Goal: Information Seeking & Learning: Check status

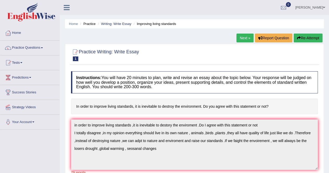
click at [239, 37] on link "Next »" at bounding box center [245, 38] width 17 height 9
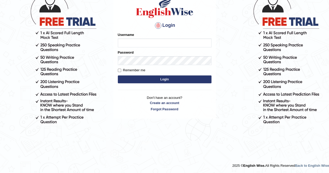
scroll to position [44, 0]
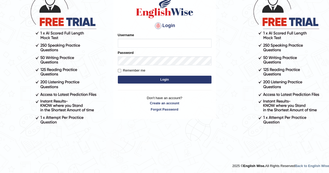
click at [143, 39] on input "Username" at bounding box center [165, 43] width 94 height 9
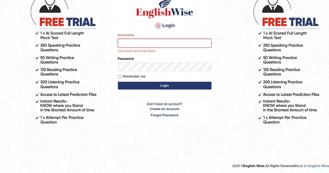
type input "mustafaD"
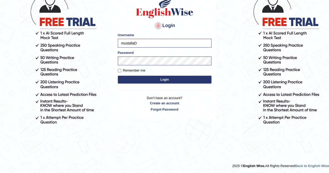
click at [172, 81] on button "Login" at bounding box center [165, 80] width 94 height 8
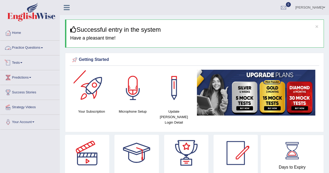
click at [29, 49] on link "Practice Questions" at bounding box center [29, 47] width 59 height 13
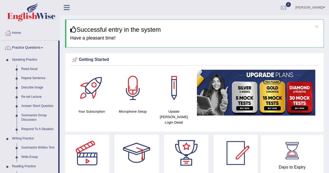
scroll to position [26, 0]
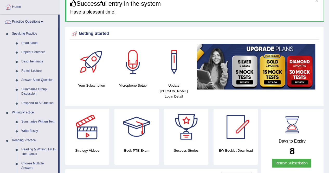
click at [30, 121] on link "Summarize Written Text" at bounding box center [38, 121] width 39 height 9
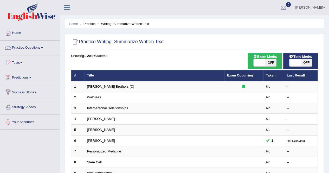
click at [96, 98] on link "Walruses" at bounding box center [94, 97] width 14 height 4
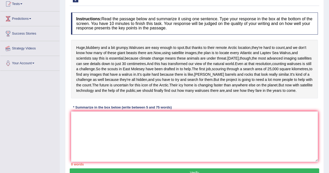
scroll to position [7, 0]
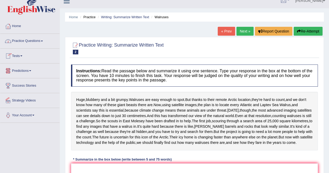
click at [29, 39] on link "Practice Questions" at bounding box center [29, 40] width 59 height 13
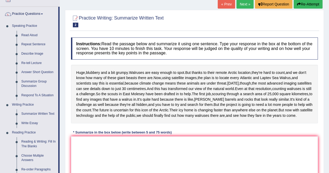
scroll to position [33, 0]
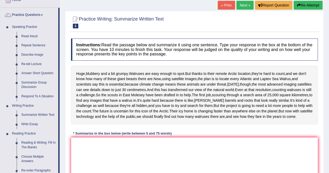
click at [34, 124] on link "Write Essay" at bounding box center [38, 124] width 39 height 9
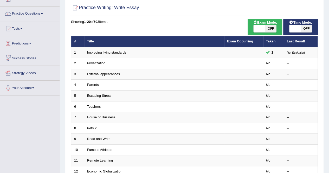
scroll to position [26, 0]
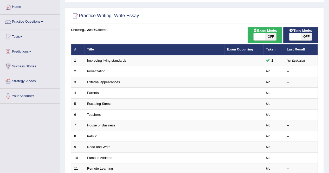
click at [98, 69] on link "Privatization" at bounding box center [96, 71] width 18 height 4
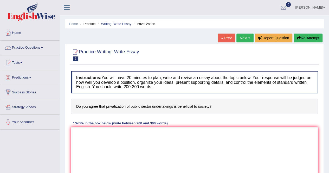
scroll to position [26, 0]
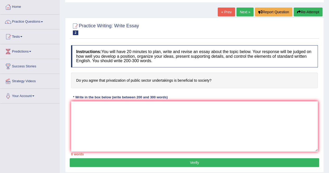
click at [239, 11] on link "Next »" at bounding box center [245, 12] width 17 height 9
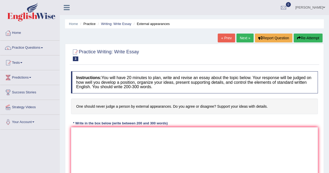
scroll to position [26, 0]
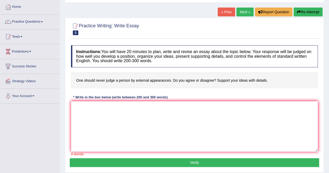
click at [245, 15] on link "Next »" at bounding box center [245, 12] width 17 height 9
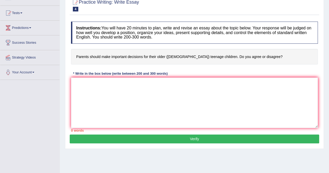
scroll to position [52, 0]
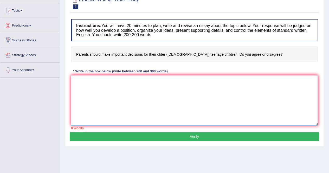
click at [157, 92] on textarea at bounding box center [194, 100] width 247 height 50
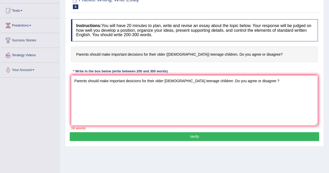
type textarea "Parents should make important desicions for their older [DEMOGRAPHIC_DATA] teen…"
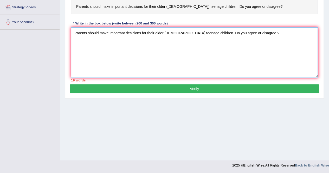
click at [274, 39] on textarea "Parents should make important desicions for their older [DEMOGRAPHIC_DATA] teen…" at bounding box center [194, 52] width 247 height 50
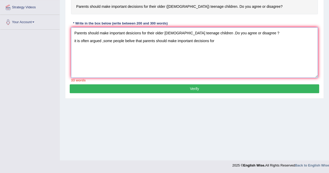
click at [274, 39] on textarea "Parents should make important desicions for their older [DEMOGRAPHIC_DATA] teen…" at bounding box center [194, 52] width 247 height 50
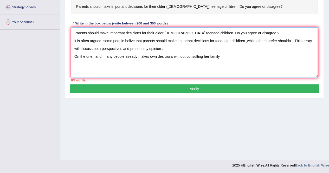
drag, startPoint x: 75, startPoint y: 32, endPoint x: 243, endPoint y: 68, distance: 171.3
click at [243, 68] on textarea "Parents should make important desicions for their older [DEMOGRAPHIC_DATA] teen…" at bounding box center [194, 52] width 247 height 50
click at [229, 60] on textarea "Parents should make important desicions for their older [DEMOGRAPHIC_DATA] teen…" at bounding box center [194, 52] width 247 height 50
click at [226, 56] on textarea "Parents should make important desicions for their older [DEMOGRAPHIC_DATA] teen…" at bounding box center [194, 52] width 247 height 50
paste textarea "Parents should make important desicions for their older [DEMOGRAPHIC_DATA] teen…"
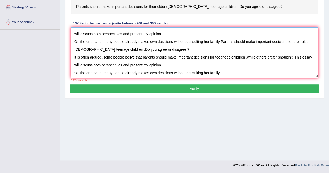
scroll to position [16, 0]
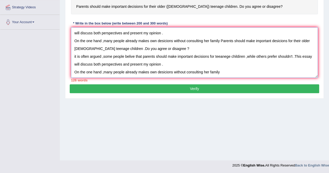
paste textarea "Parents should make important desicions for their older [DEMOGRAPHIC_DATA] teen…"
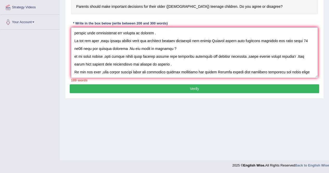
scroll to position [43, 0]
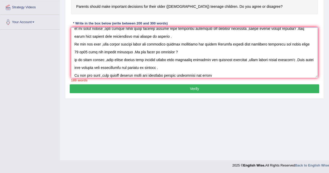
paste textarea "Parents should make important desicions for their older [DEMOGRAPHIC_DATA] teen…"
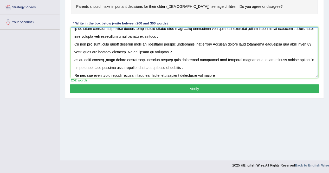
type textarea "Parents should make important desicions for their older 15 to18 year old teenag…"
click at [217, 87] on button "Verify" at bounding box center [195, 88] width 250 height 9
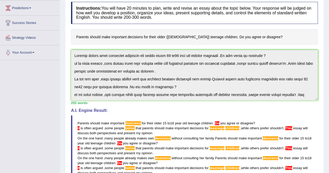
scroll to position [0, 0]
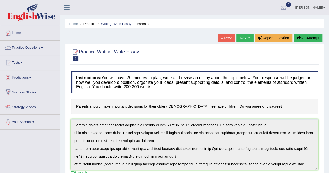
click at [302, 40] on button "Re-Attempt" at bounding box center [308, 38] width 29 height 9
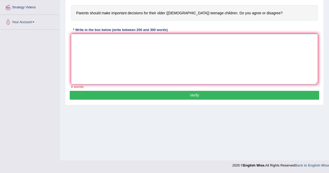
paste textarea "Parents should make important desicions for their older [DEMOGRAPHIC_DATA] teen…"
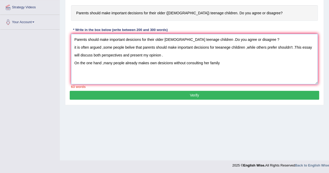
click at [225, 39] on textarea "Parents should make important desicions for their older [DEMOGRAPHIC_DATA] teen…" at bounding box center [194, 59] width 247 height 50
click at [220, 38] on textarea "Parents should make important desicions for their older 15 to18 year old teenag…" at bounding box center [194, 59] width 247 height 50
paste textarea "Parents should make important desicions for their older 15 to18 year old teenag…"
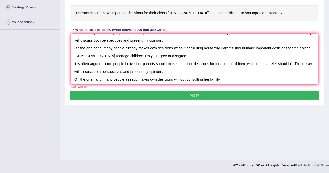
scroll to position [16, 0]
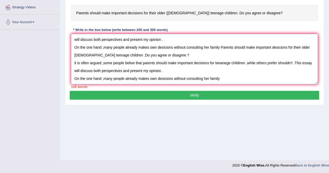
paste textarea "Parents should make important desicions for their older 15 to18 year old teenag…"
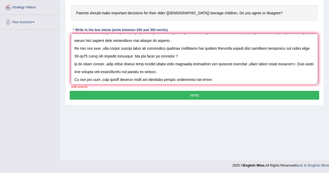
scroll to position [47, 0]
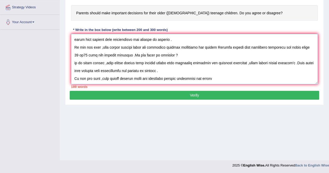
paste textarea "Parents should make important desicions for their older 15 to18 year old teenag…"
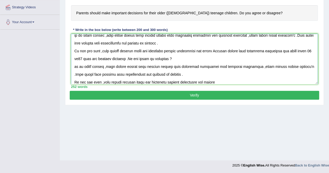
paste textarea "Parents should make important desicions for their older 15 to18 year old teenag…"
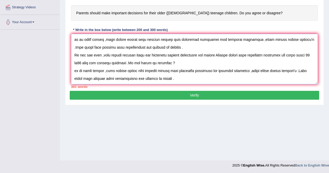
scroll to position [102, 0]
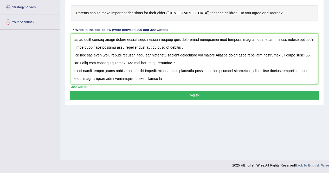
type textarea "Parents should make important desicions for their older 15 to18 year old teenag…"
click at [220, 94] on button "Verify" at bounding box center [195, 95] width 250 height 9
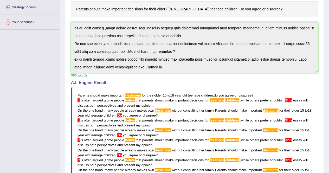
scroll to position [152, 0]
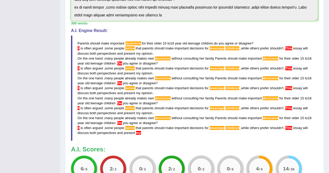
click at [119, 63] on span "Do" at bounding box center [119, 63] width 4 height 4
click at [78, 66] on span "it" at bounding box center [79, 68] width 2 height 4
click at [78, 47] on span "it" at bounding box center [79, 48] width 2 height 4
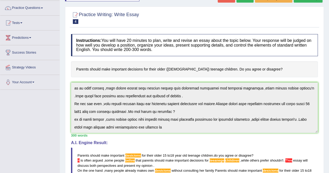
scroll to position [0, 0]
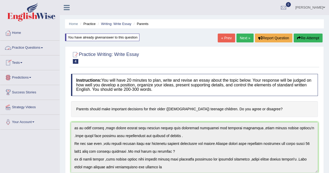
click at [23, 64] on link "Tests" at bounding box center [29, 61] width 59 height 13
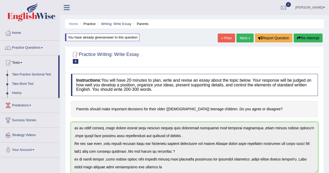
click at [31, 74] on link "Take Practice Sectional Test" at bounding box center [34, 74] width 49 height 9
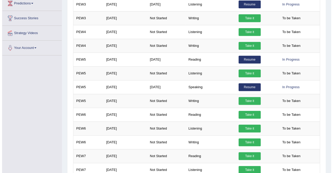
scroll to position [104, 0]
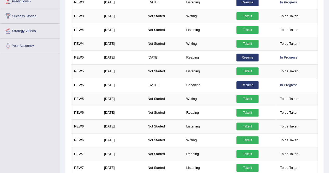
click at [242, 58] on link "Resume" at bounding box center [248, 58] width 22 height 8
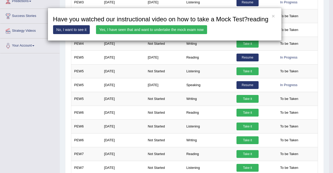
click at [165, 29] on link "Yes, I have seen that and want to undertake the mock exam now" at bounding box center [151, 29] width 111 height 9
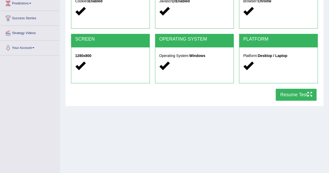
scroll to position [100, 0]
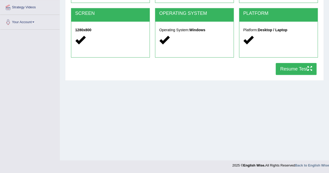
click at [289, 67] on button "Resume Test" at bounding box center [296, 69] width 41 height 12
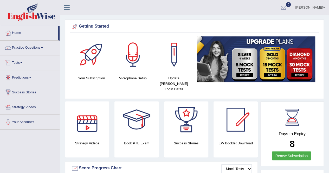
click at [24, 60] on link "Tests" at bounding box center [29, 61] width 59 height 13
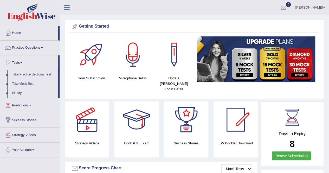
click at [28, 81] on link "Take Mock Test" at bounding box center [34, 83] width 49 height 9
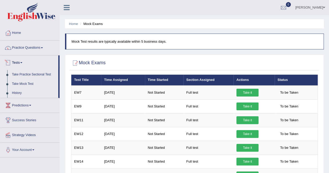
click at [23, 64] on link "Tests" at bounding box center [29, 61] width 58 height 13
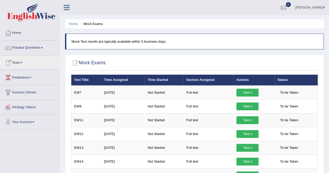
click at [23, 64] on link "Tests" at bounding box center [29, 61] width 59 height 13
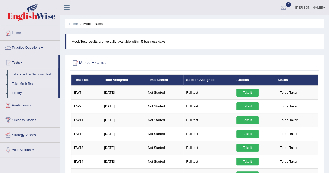
click at [22, 74] on link "Take Practice Sectional Test" at bounding box center [34, 74] width 49 height 9
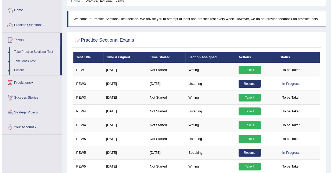
scroll to position [52, 0]
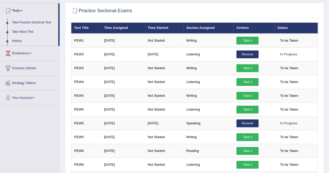
click at [191, 95] on td "Writing" at bounding box center [209, 96] width 50 height 14
click at [241, 95] on link "Take it" at bounding box center [248, 96] width 22 height 8
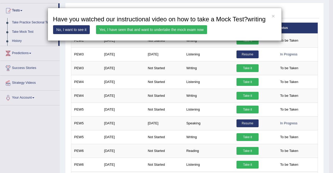
click at [194, 30] on link "Yes, I have seen that and want to undertake the mock exam now" at bounding box center [151, 29] width 111 height 9
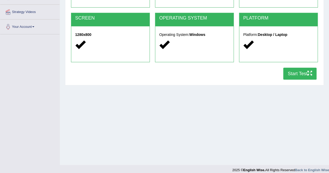
scroll to position [100, 0]
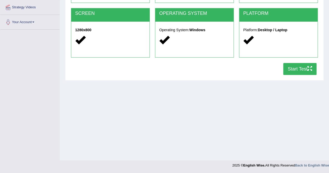
click at [293, 68] on button "Start Test" at bounding box center [299, 69] width 33 height 12
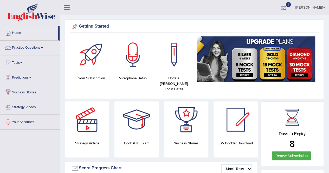
click at [286, 6] on span "1" at bounding box center [288, 4] width 5 height 5
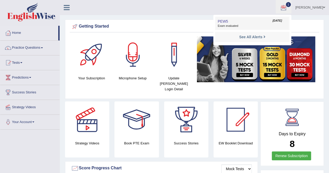
click at [245, 19] on link "PEW5 Sep 24, 2025 Exam evaluated" at bounding box center [253, 23] width 72 height 11
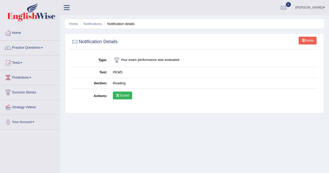
click at [123, 90] on td "Scores" at bounding box center [214, 96] width 208 height 15
click at [124, 93] on link "Scores" at bounding box center [122, 96] width 19 height 8
click at [305, 37] on link "Delete" at bounding box center [308, 41] width 18 height 8
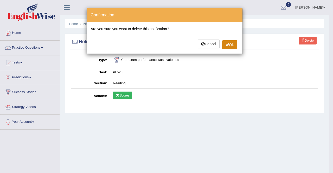
click at [224, 42] on button "Ok" at bounding box center [229, 44] width 15 height 9
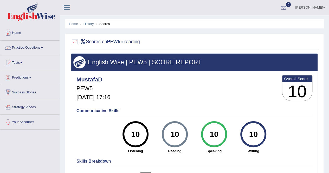
click at [280, 7] on div at bounding box center [284, 8] width 8 height 8
click at [241, 18] on li "See All Alerts" at bounding box center [252, 22] width 74 height 11
click at [242, 21] on ul "Home History Scores" at bounding box center [194, 23] width 259 height 9
click at [280, 7] on div at bounding box center [284, 8] width 8 height 8
click at [264, 19] on div "See All Alerts" at bounding box center [252, 21] width 69 height 5
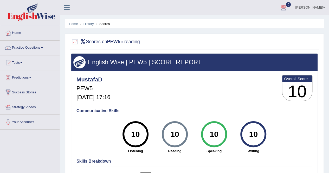
click at [280, 9] on div at bounding box center [284, 8] width 8 height 8
click at [256, 24] on strong "See All Alerts" at bounding box center [250, 22] width 23 height 4
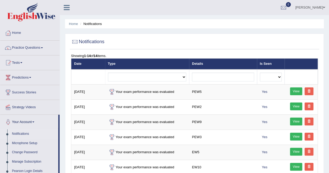
click at [312, 88] on link at bounding box center [309, 91] width 9 height 8
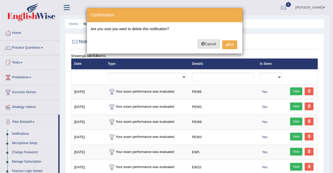
click at [209, 43] on button "Cancel" at bounding box center [209, 44] width 22 height 9
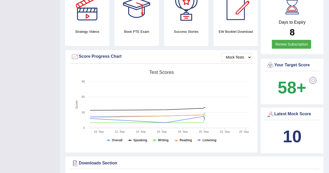
scroll to position [104, 0]
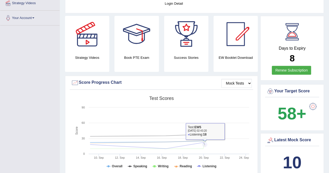
click at [282, 140] on div "Latest Mock Score 10" at bounding box center [293, 156] width 64 height 46
click at [285, 137] on div "Latest Mock Score" at bounding box center [292, 141] width 54 height 10
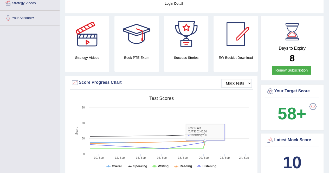
click at [282, 136] on div "Latest Mock Score" at bounding box center [293, 140] width 52 height 8
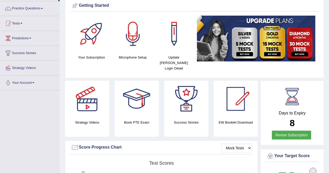
scroll to position [0, 0]
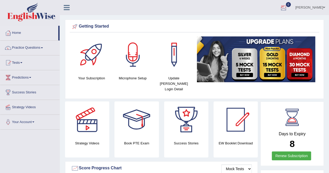
click at [280, 6] on div at bounding box center [284, 8] width 8 height 8
click at [276, 3] on link "0" at bounding box center [284, 7] width 16 height 14
click at [280, 6] on div at bounding box center [284, 8] width 8 height 8
click at [278, 7] on li "0 See All Alerts" at bounding box center [284, 7] width 16 height 15
click at [12, 48] on link "Practice Questions" at bounding box center [29, 47] width 59 height 13
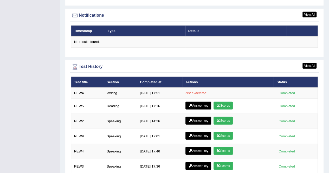
scroll to position [626, 0]
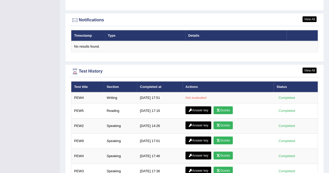
drag, startPoint x: 132, startPoint y: 103, endPoint x: 172, endPoint y: 110, distance: 39.8
click at [201, 106] on link "Answer key" at bounding box center [199, 110] width 26 height 8
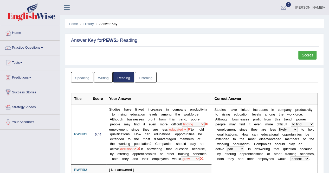
scroll to position [52, 0]
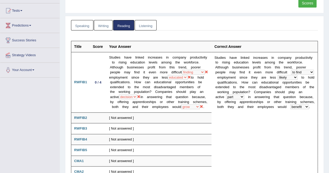
click at [191, 75] on icon at bounding box center [189, 76] width 3 height 3
click at [195, 74] on td "Studies have linked increases in company productivity to rising education level…" at bounding box center [158, 82] width 105 height 60
click at [98, 20] on link "Writing" at bounding box center [103, 25] width 19 height 11
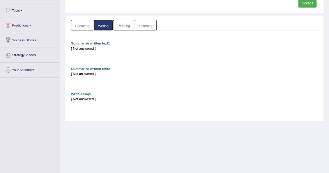
click at [84, 24] on link "Speaking" at bounding box center [82, 25] width 22 height 11
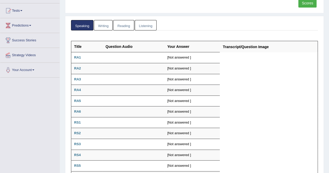
click at [144, 25] on link "Listening" at bounding box center [146, 25] width 22 height 11
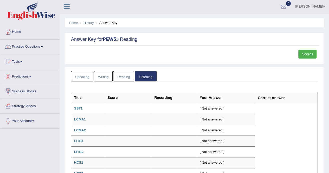
scroll to position [0, 0]
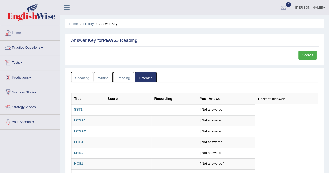
click at [12, 35] on div at bounding box center [8, 33] width 8 height 8
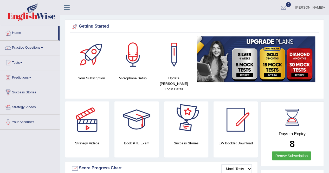
click at [280, 10] on div at bounding box center [284, 8] width 8 height 8
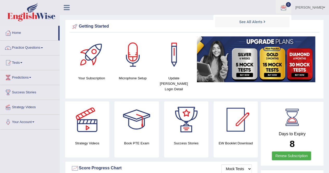
click at [271, 20] on li "See All Alerts" at bounding box center [252, 22] width 74 height 11
click at [286, 7] on span "0" at bounding box center [288, 4] width 5 height 5
click at [258, 15] on ul "See All Alerts" at bounding box center [252, 23] width 78 height 16
click at [281, 9] on div at bounding box center [284, 8] width 8 height 8
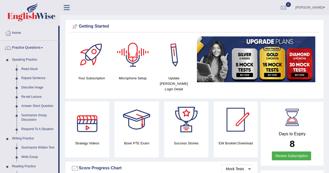
click at [284, 8] on link "0" at bounding box center [284, 7] width 16 height 14
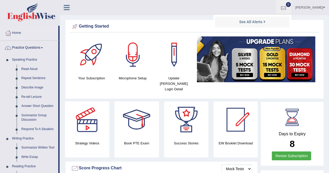
click at [270, 16] on ul "See All Alerts" at bounding box center [252, 23] width 78 height 16
click at [286, 2] on span "0" at bounding box center [288, 4] width 5 height 5
click at [275, 19] on div "See All Alerts" at bounding box center [252, 21] width 69 height 5
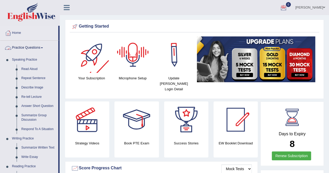
click at [20, 35] on link "Home" at bounding box center [29, 32] width 58 height 13
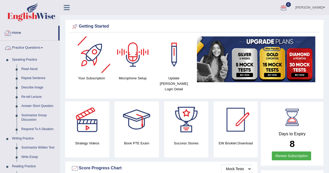
click at [20, 35] on link "Home" at bounding box center [29, 32] width 58 height 13
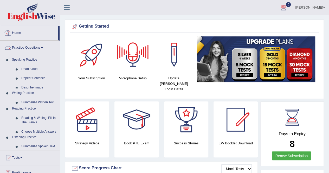
click at [20, 35] on link "Home" at bounding box center [29, 32] width 58 height 13
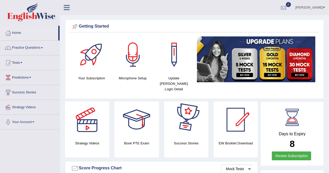
click at [280, 7] on div at bounding box center [284, 8] width 8 height 8
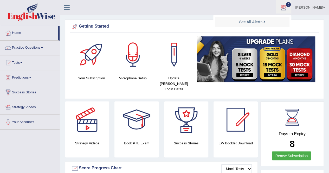
click at [280, 7] on div at bounding box center [284, 8] width 8 height 8
click at [280, 4] on link "0" at bounding box center [284, 7] width 16 height 14
click at [263, 20] on div "See All Alerts" at bounding box center [252, 21] width 69 height 5
click at [280, 5] on div at bounding box center [284, 8] width 8 height 8
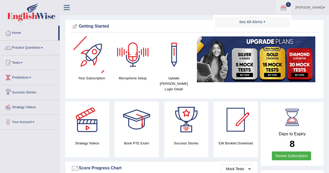
click at [27, 64] on link "Tests" at bounding box center [29, 61] width 59 height 13
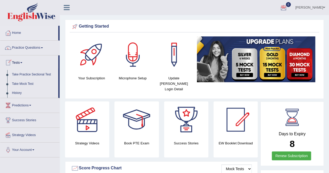
click at [21, 94] on link "History" at bounding box center [34, 92] width 49 height 9
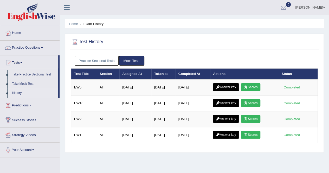
click at [99, 63] on link "Practice Sectional Tests" at bounding box center [97, 61] width 44 height 10
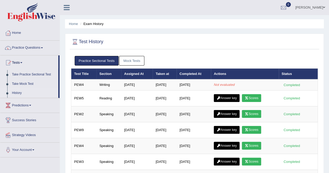
click at [182, 84] on td "[DATE]" at bounding box center [194, 84] width 34 height 11
click at [137, 59] on link "Mock Tests" at bounding box center [131, 61] width 25 height 10
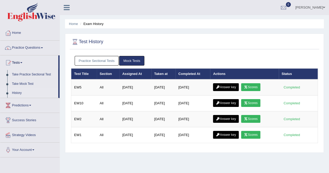
click at [254, 102] on link "Scores" at bounding box center [250, 103] width 19 height 8
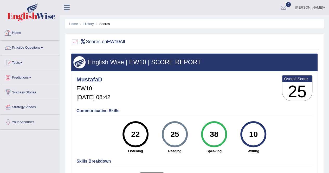
click at [21, 31] on link "Home" at bounding box center [29, 32] width 59 height 13
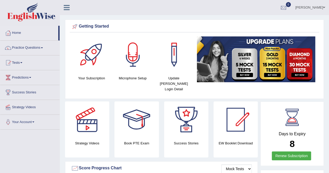
click at [286, 2] on span "0" at bounding box center [288, 4] width 5 height 5
click at [280, 5] on div at bounding box center [284, 8] width 8 height 8
click at [5, 30] on div at bounding box center [8, 33] width 8 height 8
click at [68, 6] on icon at bounding box center [67, 7] width 6 height 7
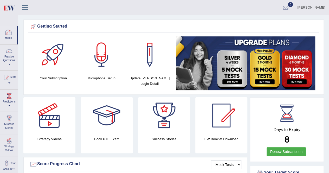
click at [5, 30] on div at bounding box center [9, 32] width 8 height 8
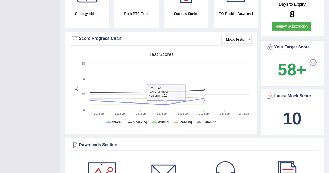
scroll to position [130, 0]
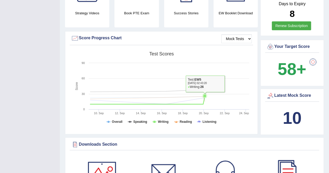
click at [205, 98] on icon at bounding box center [148, 101] width 120 height 6
click at [205, 89] on g at bounding box center [148, 96] width 120 height 15
click at [206, 97] on icon at bounding box center [148, 99] width 120 height 5
click at [167, 90] on icon at bounding box center [165, 91] width 3 height 3
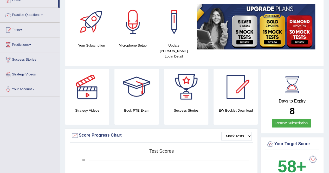
scroll to position [0, 0]
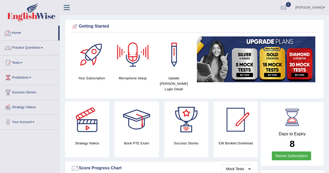
click at [30, 49] on link "Practice Questions" at bounding box center [29, 47] width 59 height 13
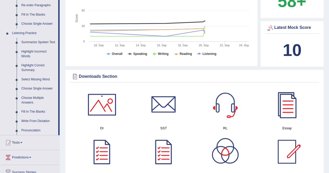
scroll to position [260, 0]
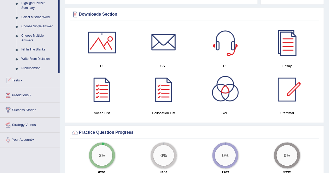
click at [22, 81] on link "Tests" at bounding box center [29, 79] width 59 height 13
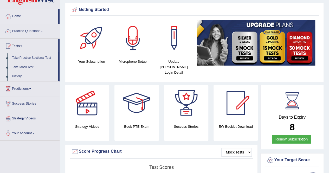
scroll to position [0, 0]
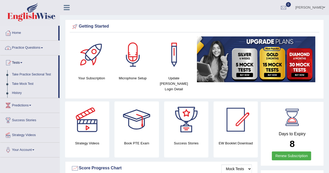
click at [24, 44] on link "Practice Questions" at bounding box center [29, 47] width 59 height 13
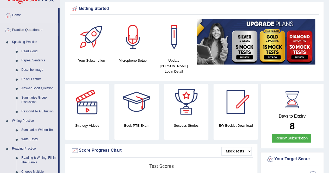
scroll to position [26, 0]
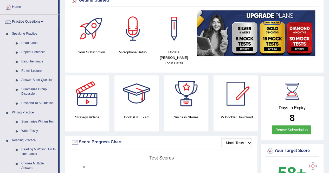
click at [34, 59] on link "Describe Image" at bounding box center [38, 61] width 39 height 9
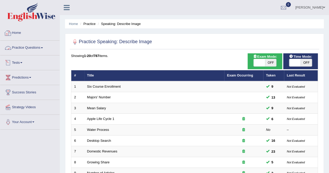
click at [12, 32] on div at bounding box center [8, 33] width 8 height 8
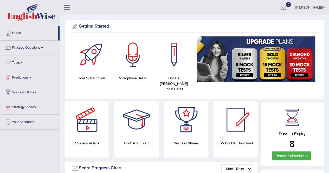
click at [285, 7] on link "0" at bounding box center [284, 7] width 16 height 14
click at [283, 8] on link "0" at bounding box center [284, 7] width 16 height 14
click at [22, 58] on link "Tests" at bounding box center [29, 61] width 59 height 13
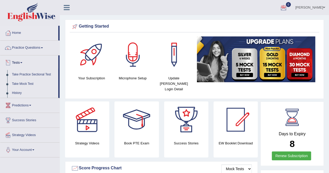
click at [16, 94] on link "History" at bounding box center [34, 92] width 49 height 9
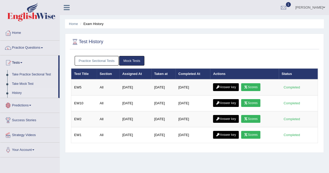
click at [84, 65] on link "Practice Sectional Tests" at bounding box center [97, 61] width 44 height 10
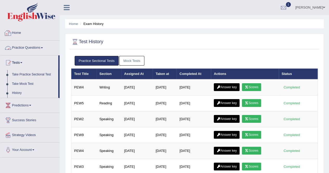
click at [16, 31] on link "Home" at bounding box center [29, 32] width 59 height 13
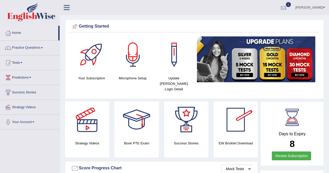
click at [285, 5] on link "1" at bounding box center [284, 7] width 16 height 14
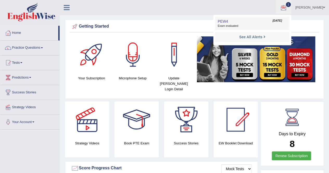
click at [273, 19] on span "Sep 24, 2025" at bounding box center [277, 21] width 9 height 4
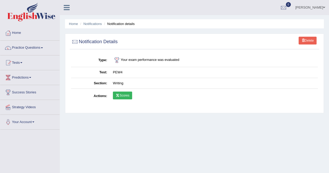
click at [122, 93] on link "Scores" at bounding box center [122, 96] width 19 height 8
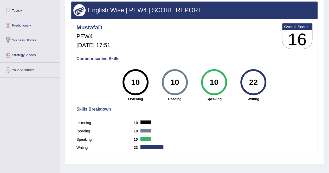
scroll to position [78, 0]
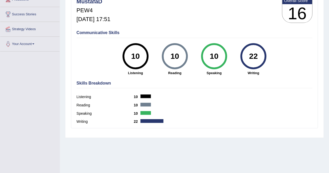
click at [109, 31] on h4 "Communicative Skills" at bounding box center [195, 32] width 236 height 5
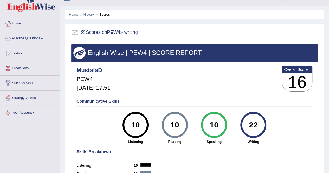
scroll to position [0, 0]
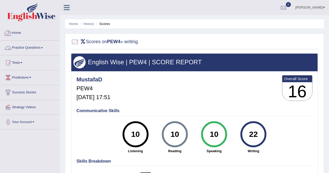
click at [8, 29] on div at bounding box center [8, 33] width 8 height 8
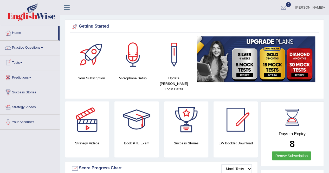
click at [19, 63] on link "Tests" at bounding box center [29, 61] width 59 height 13
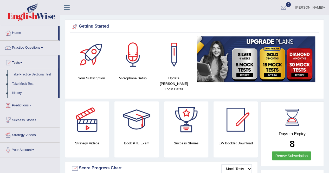
click at [23, 82] on link "Take Mock Test" at bounding box center [34, 83] width 49 height 9
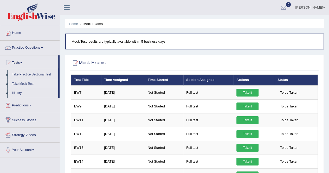
click at [241, 91] on link "Take it" at bounding box center [248, 93] width 22 height 8
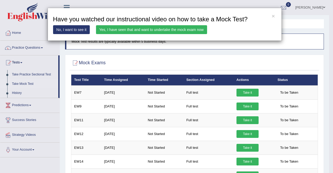
click at [187, 30] on link "Yes, I have seen that and want to undertake the mock exam now" at bounding box center [151, 29] width 111 height 9
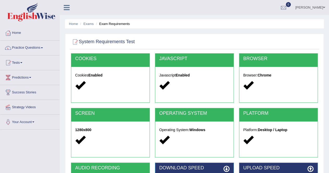
scroll to position [100, 0]
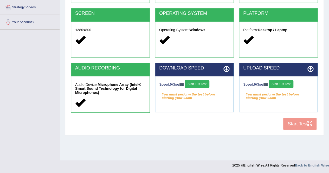
click at [190, 80] on button "Start 10s Test" at bounding box center [197, 84] width 25 height 8
click at [286, 83] on button "Start 10s Test" at bounding box center [281, 84] width 25 height 8
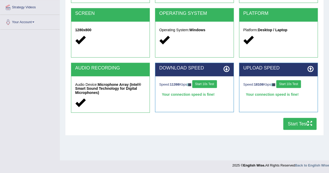
click at [304, 122] on button "Start Test" at bounding box center [299, 124] width 33 height 12
